Goal: Task Accomplishment & Management: Complete application form

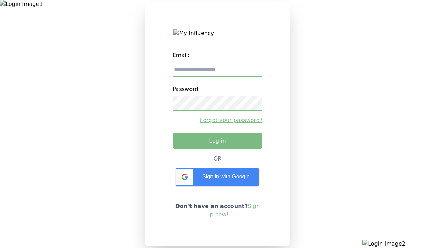
click at [217, 72] on input "email" at bounding box center [218, 69] width 90 height 14
type input "**********"
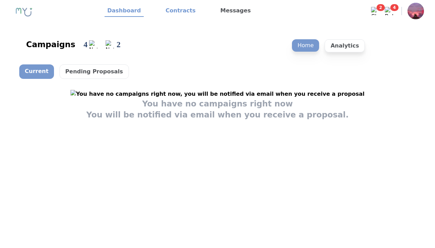
click at [177, 11] on link "Contracts" at bounding box center [180, 11] width 35 height 12
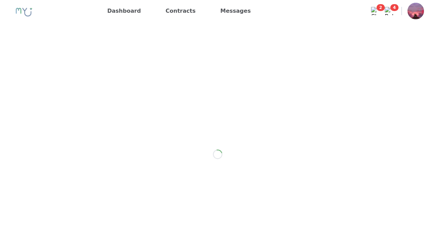
scroll to position [551, 0]
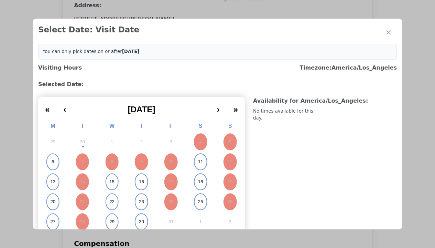
click at [111, 182] on abbr "15" at bounding box center [111, 182] width 5 height 6
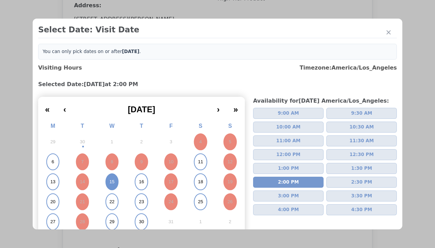
click at [172, 115] on div "Please Select Submission Date" at bounding box center [172, 111] width 71 height 7
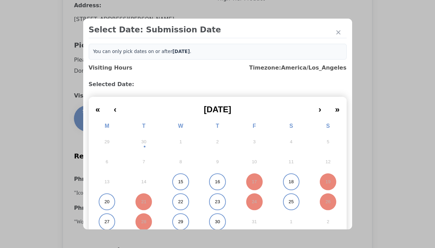
click at [178, 182] on abbr "15" at bounding box center [180, 182] width 5 height 6
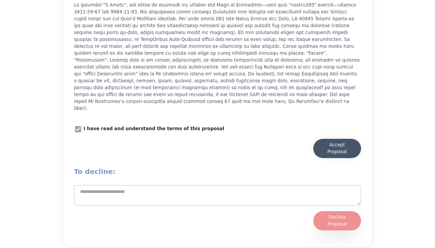
click at [337, 143] on div "Accept Proposal" at bounding box center [337, 148] width 34 height 14
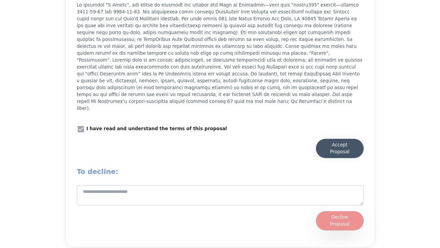
scroll to position [878, 0]
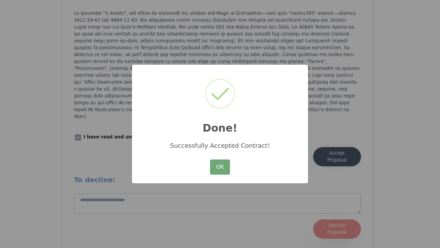
click at [220, 167] on button "OK" at bounding box center [220, 166] width 20 height 15
